Goal: Task Accomplishment & Management: Use online tool/utility

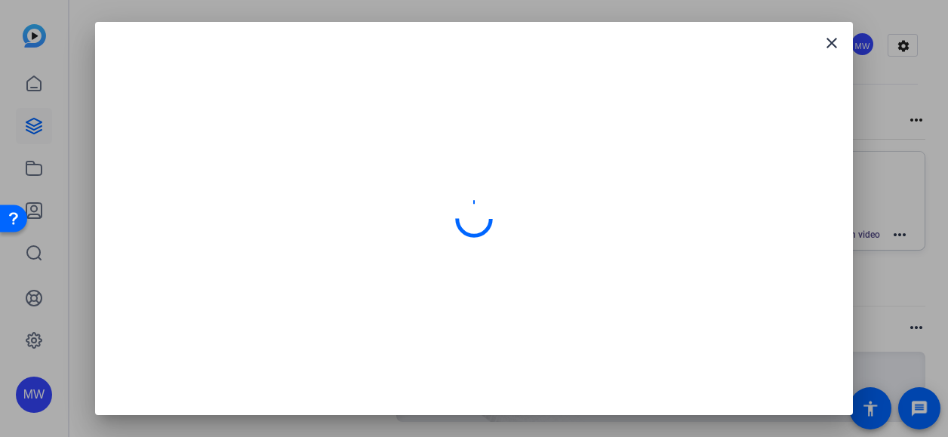
click at [726, 73] on div at bounding box center [474, 218] width 723 height 357
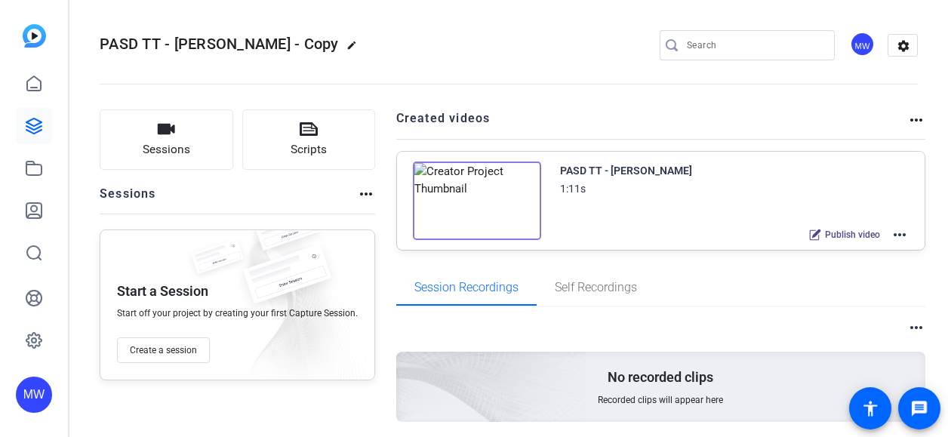
scroll to position [51, 0]
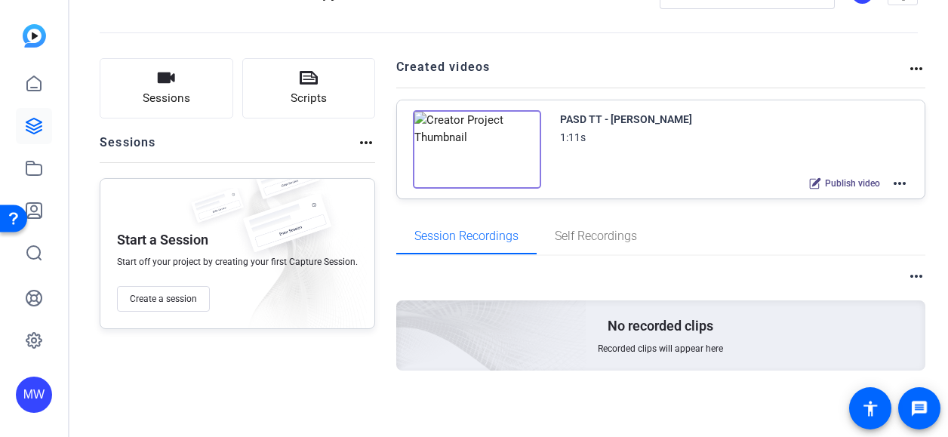
click at [892, 179] on mat-icon "more_horiz" at bounding box center [900, 183] width 18 height 18
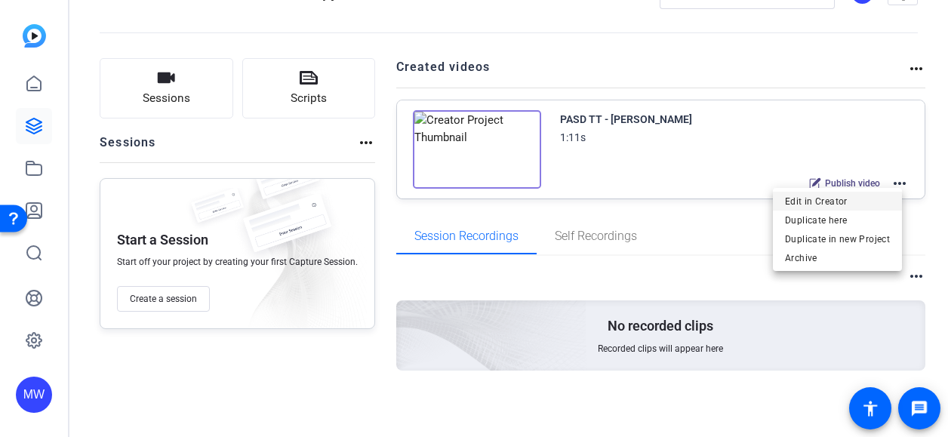
click at [837, 196] on span "Edit in Creator" at bounding box center [837, 201] width 105 height 18
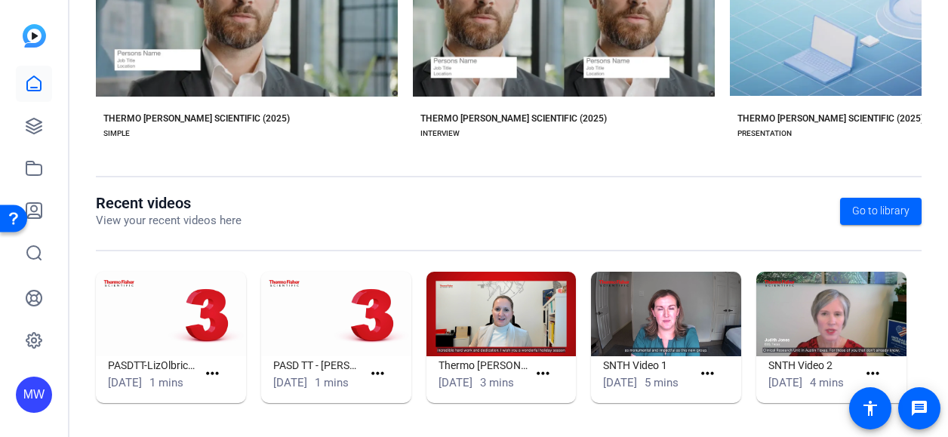
scroll to position [415, 0]
click at [41, 129] on icon at bounding box center [33, 126] width 15 height 15
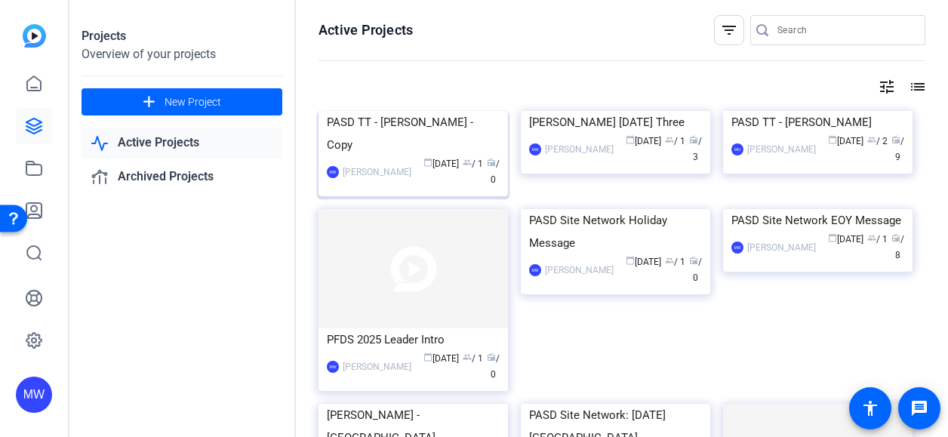
click at [463, 200] on mat-card-content "PASD TT - Liz Olbrich - Copy MW Mary-Alice Warren calendar_today Oct 09 group /…" at bounding box center [413, 155] width 197 height 89
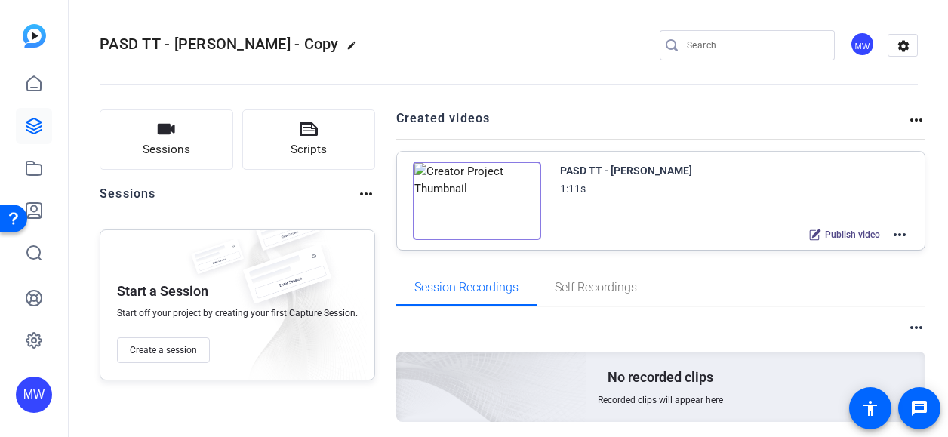
click at [481, 198] on img at bounding box center [477, 201] width 128 height 79
